Goal: Check status

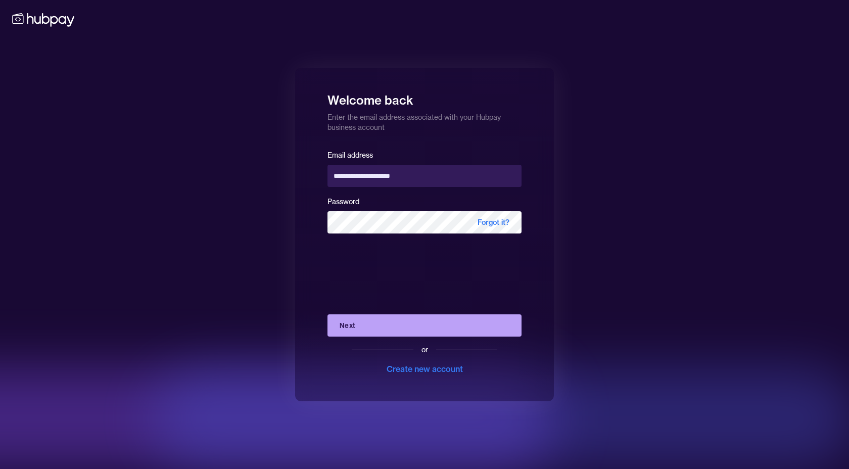
click at [384, 328] on button "Next" at bounding box center [424, 325] width 194 height 22
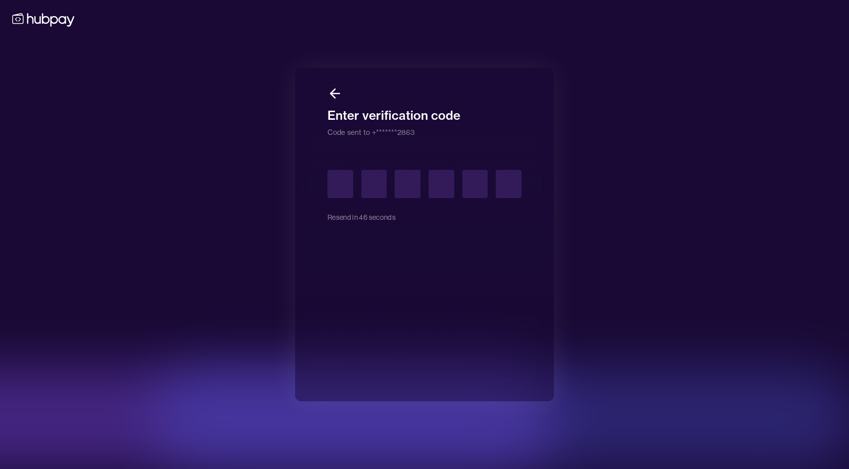
click at [346, 216] on div "Resend in 46 seconds" at bounding box center [424, 199] width 194 height 59
click at [346, 214] on div "Resend in 46 seconds" at bounding box center [424, 199] width 194 height 59
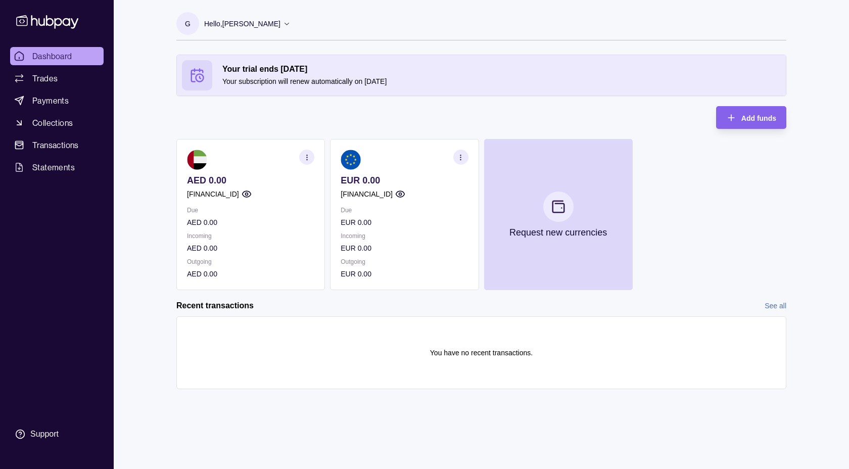
click at [394, 201] on section "EUR 0.00 [FINANCIAL_ID] Due EUR 0.00 Incoming EUR 0.00 Outgoing EUR 0.00" at bounding box center [404, 214] width 149 height 151
click at [433, 161] on section at bounding box center [404, 160] width 127 height 20
click at [457, 158] on icon "button" at bounding box center [461, 158] width 8 height 8
click at [371, 157] on link "View transactions" at bounding box center [385, 157] width 55 height 11
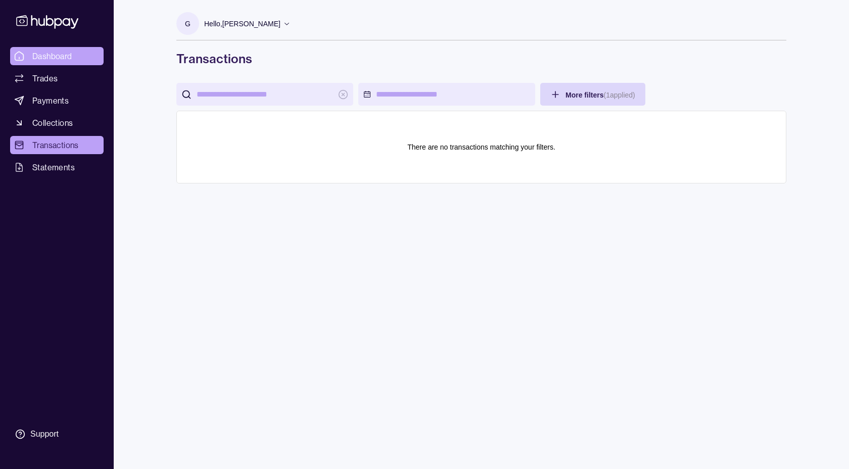
click at [61, 54] on span "Dashboard" at bounding box center [52, 56] width 40 height 12
